Goal: Find specific page/section: Find specific page/section

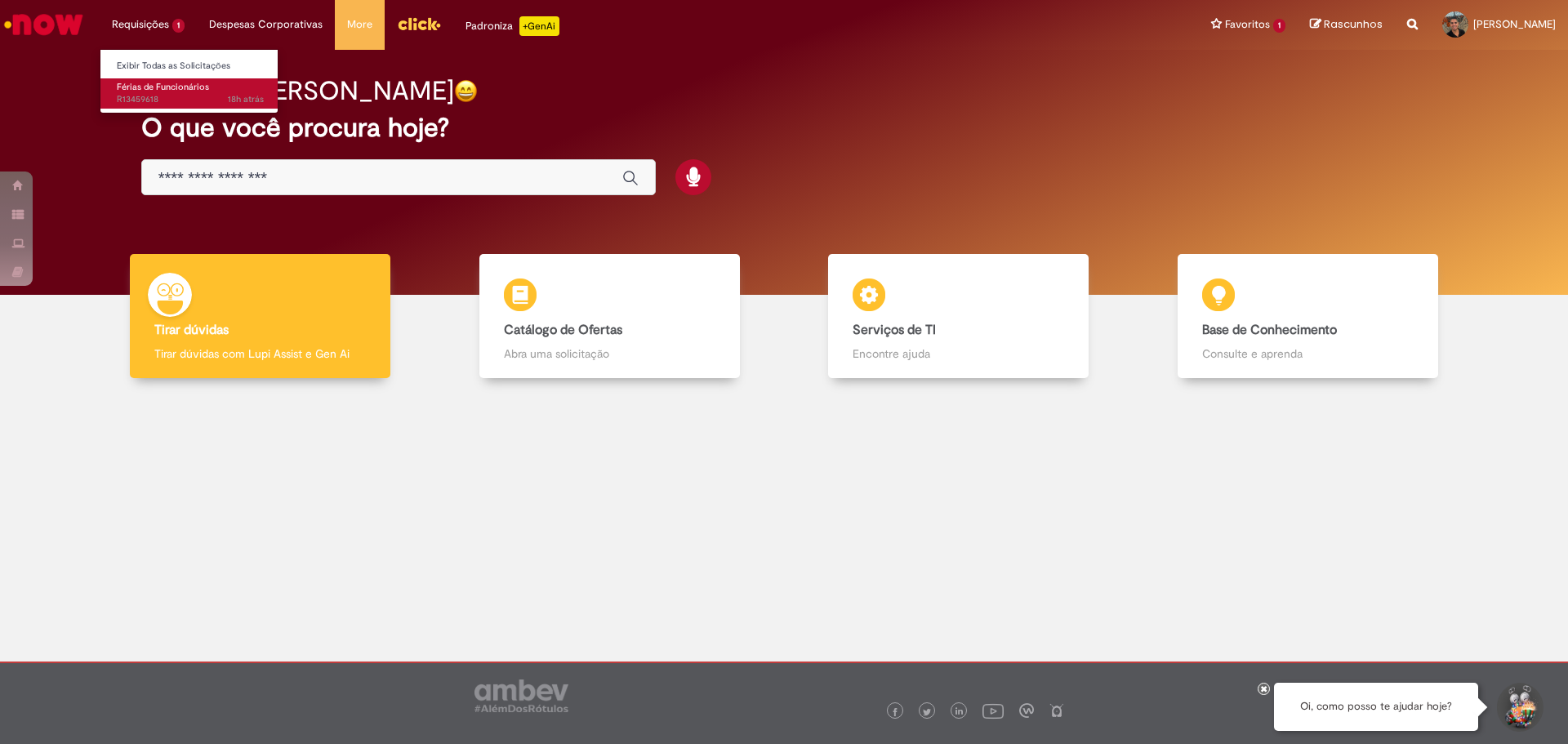
click at [155, 103] on span "18h atrás 18 horas atrás R13459618" at bounding box center [190, 100] width 147 height 13
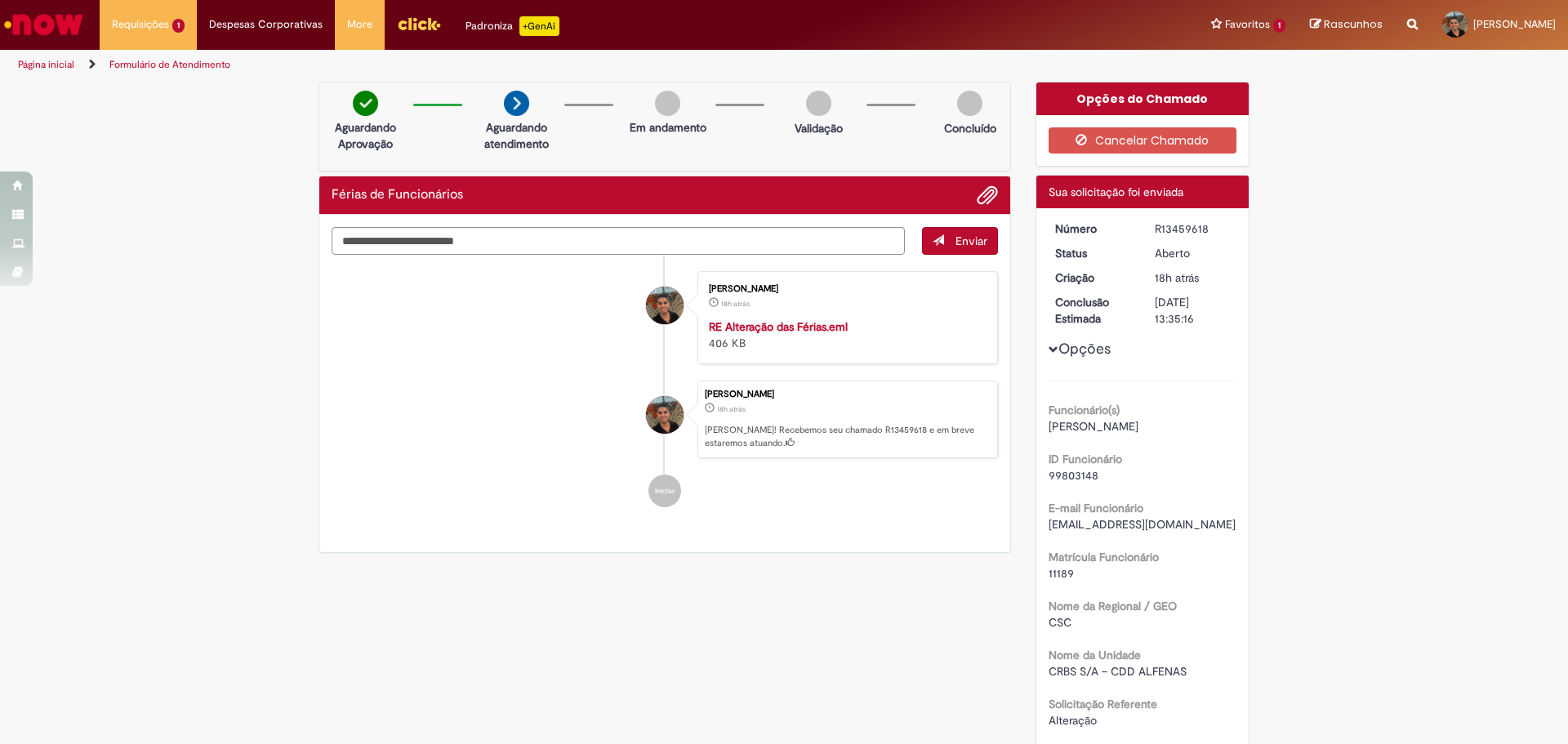
click at [55, 26] on img "Ir para a Homepage" at bounding box center [43, 24] width 84 height 33
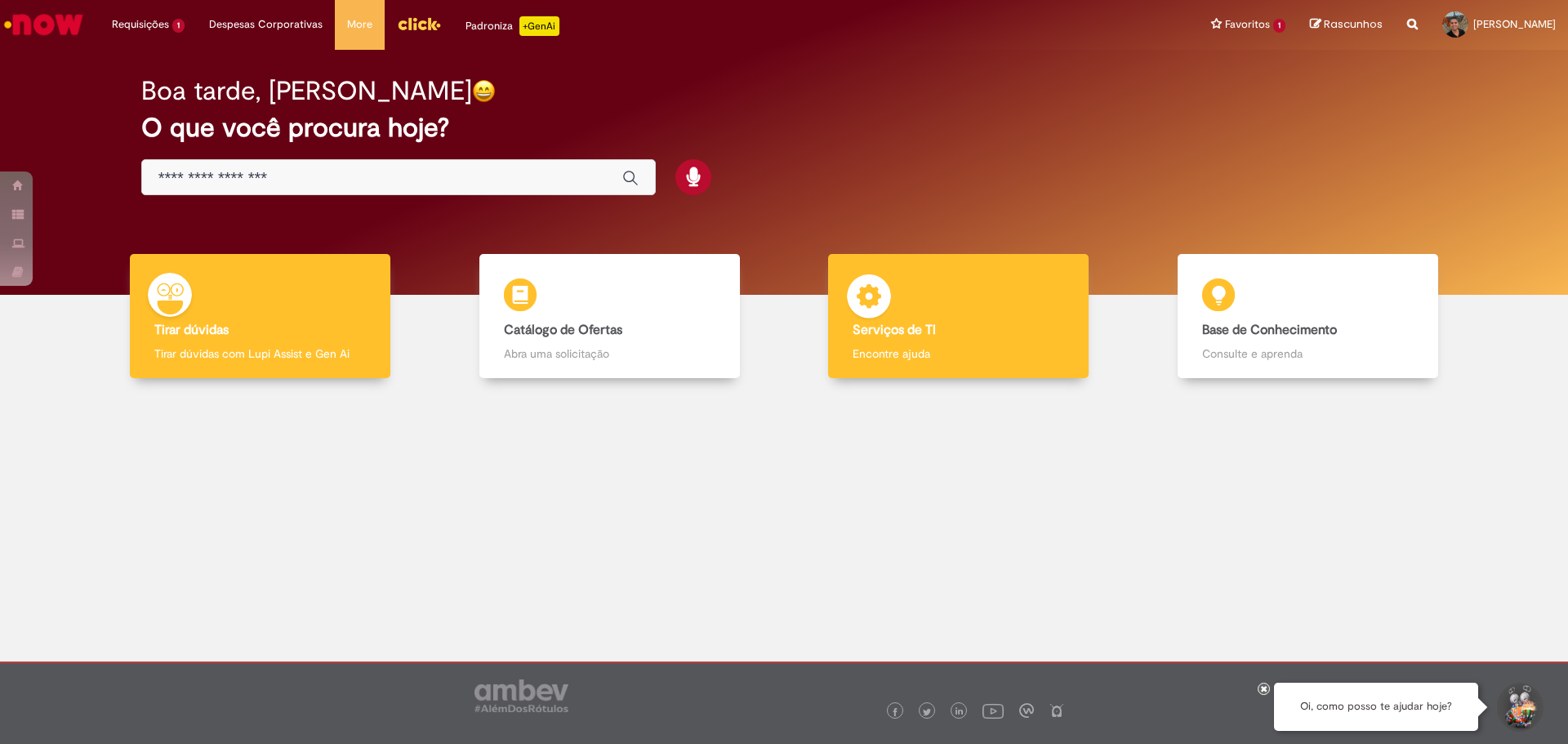
click at [929, 306] on div "Serviços de TI Serviços de TI Encontre ajuda" at bounding box center [958, 316] width 261 height 125
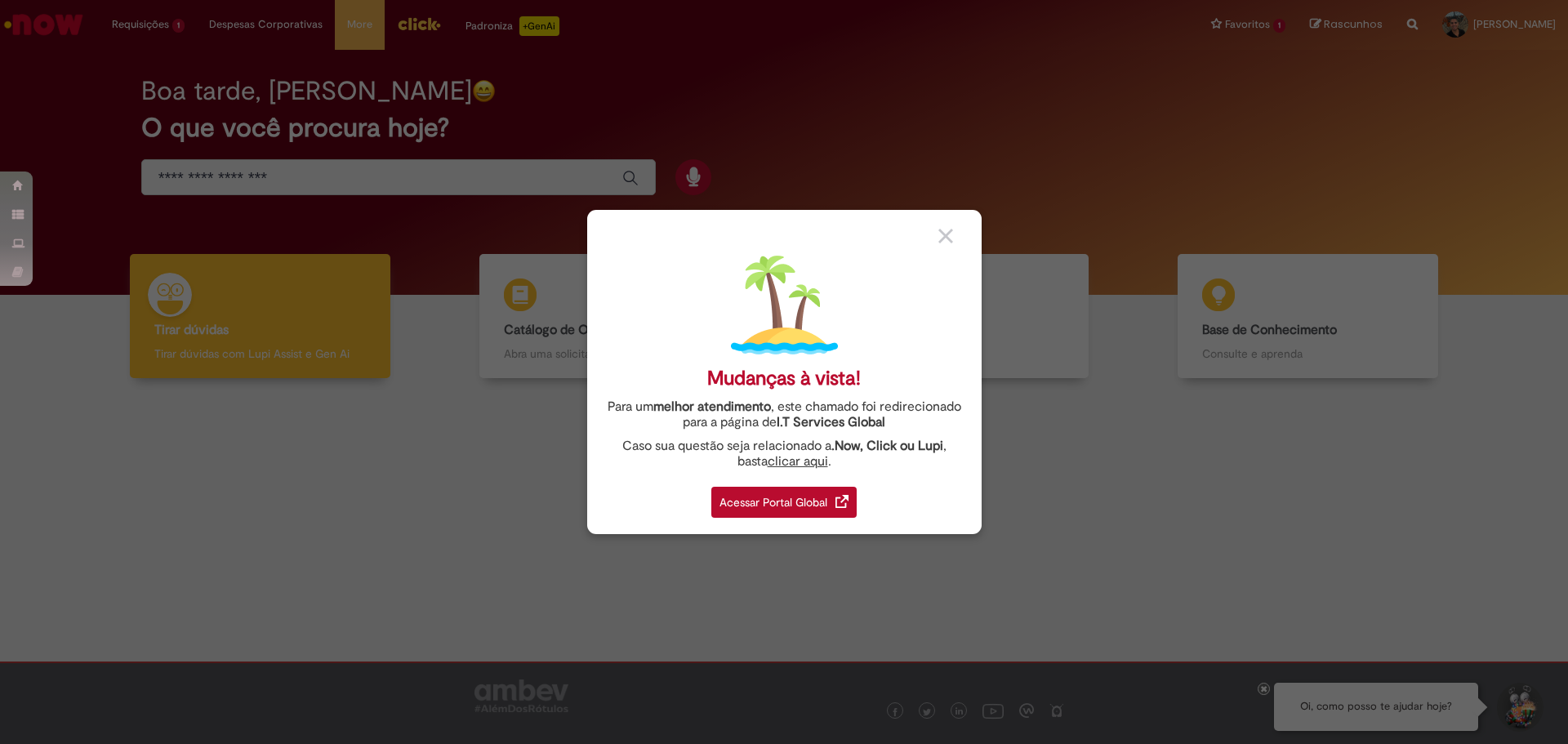
click at [739, 498] on div "Acessar Portal Global" at bounding box center [784, 502] width 145 height 31
